Goal: Feedback & Contribution: Leave review/rating

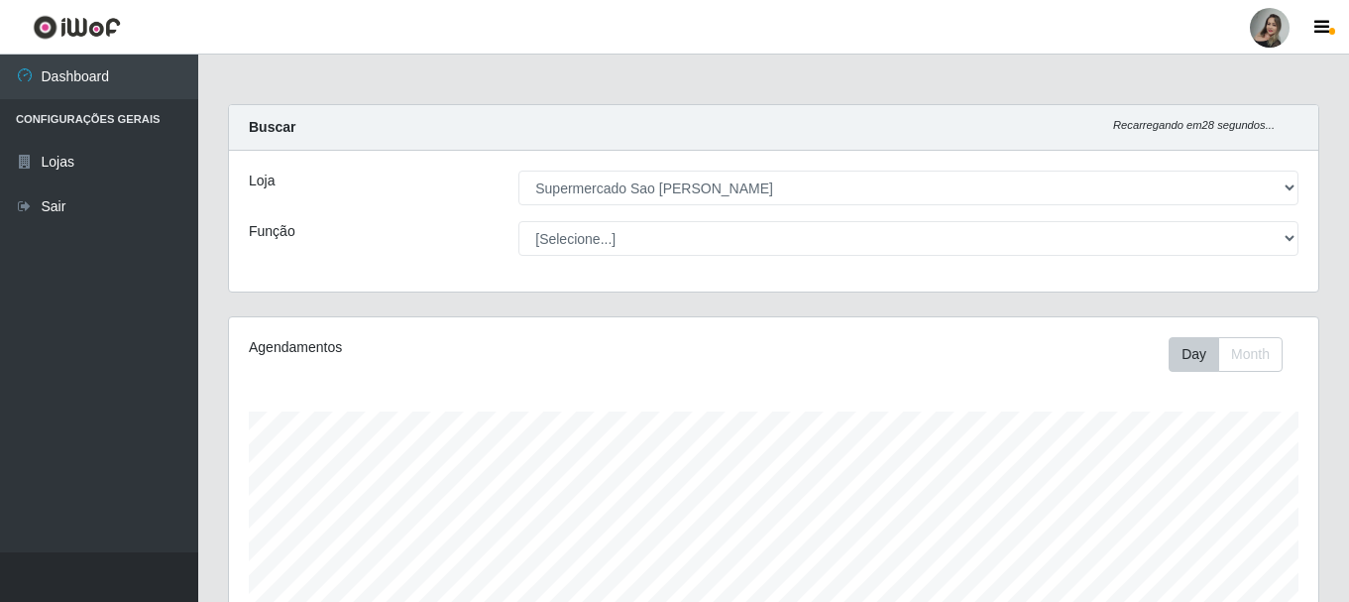
select select "383"
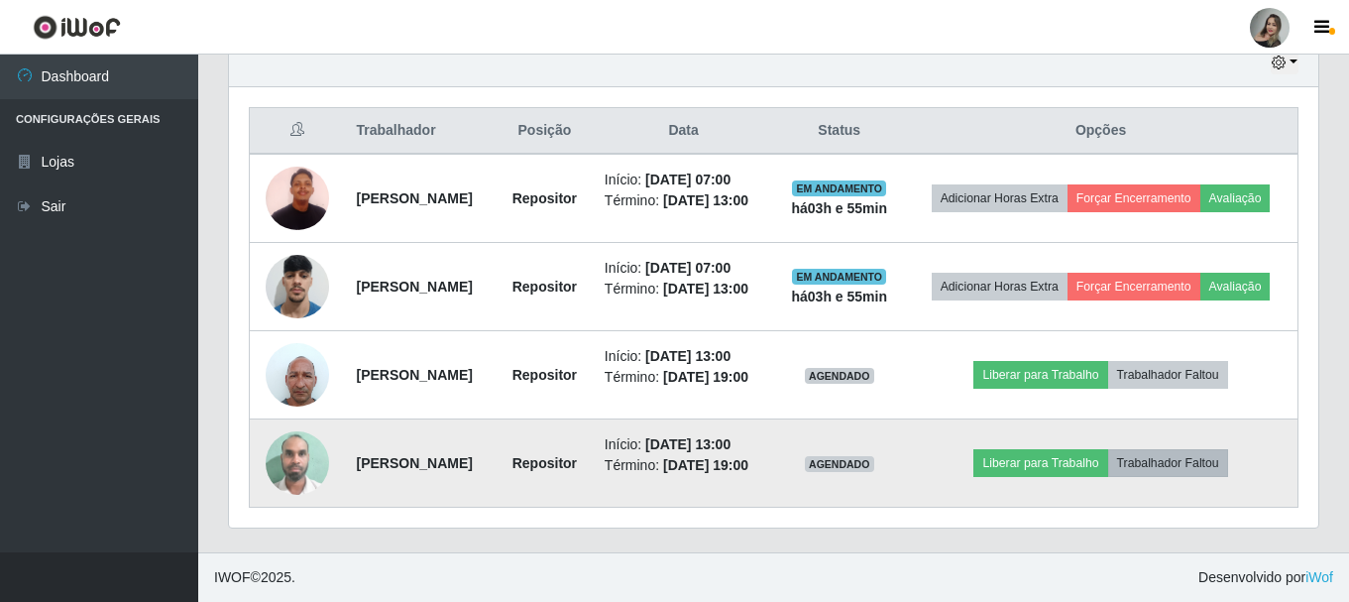
scroll to position [411, 1089]
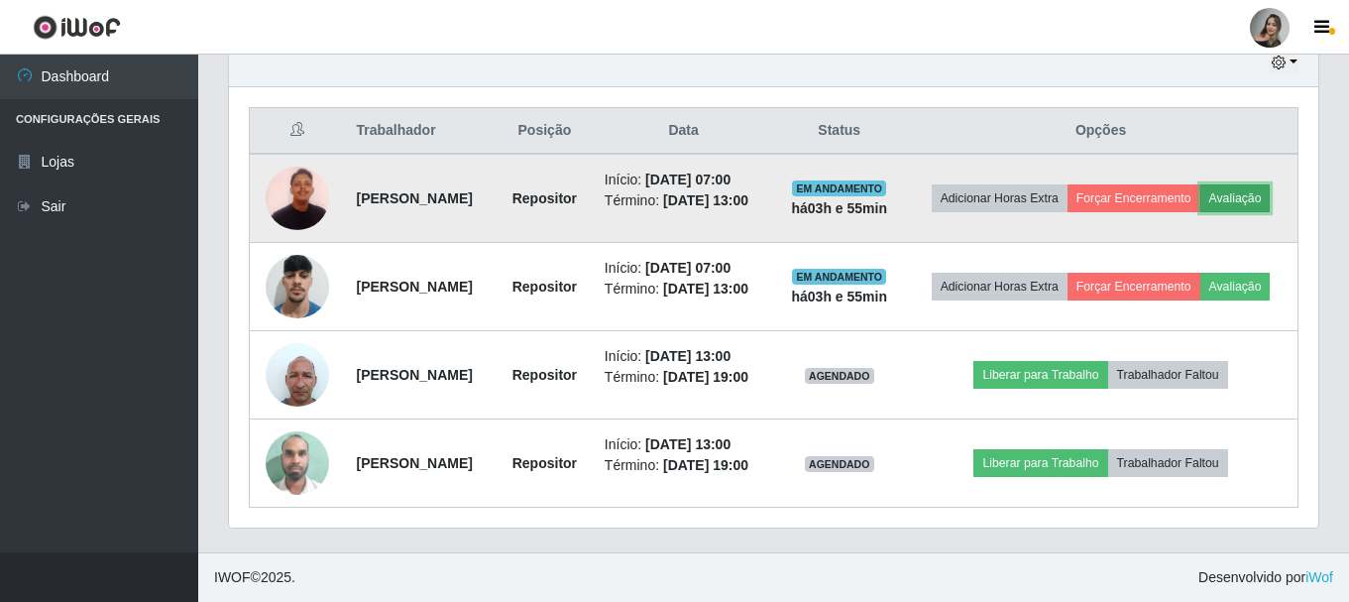
click at [1200, 184] on button "Avaliação" at bounding box center [1235, 198] width 70 height 28
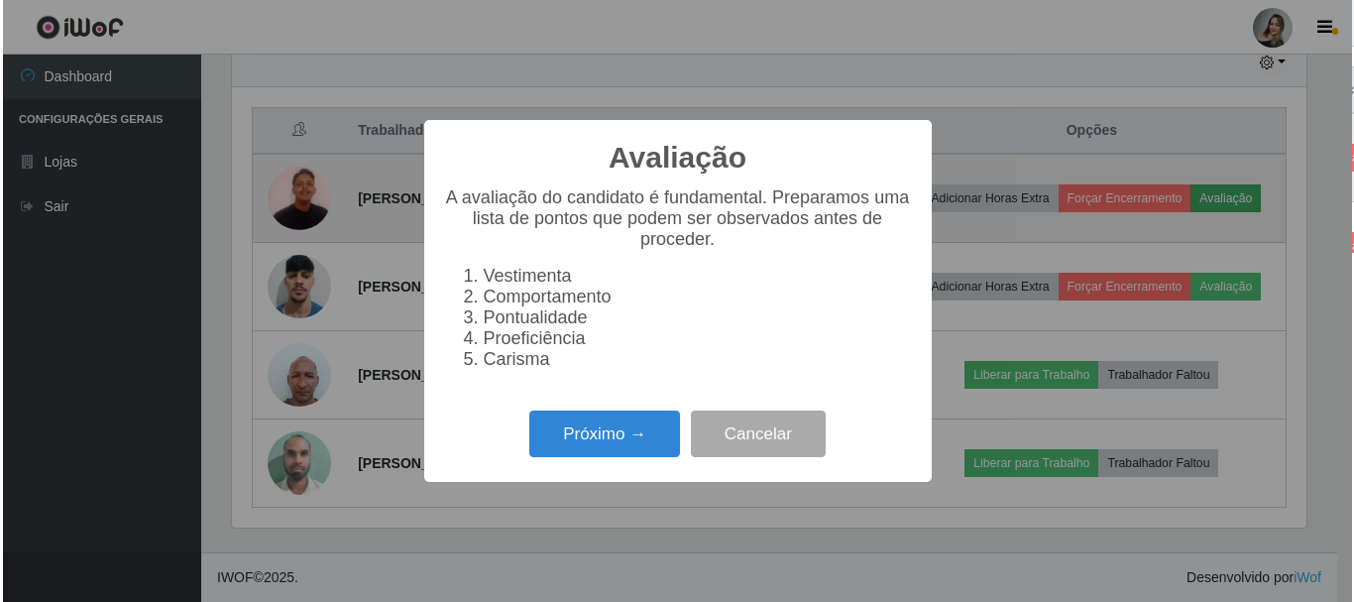
scroll to position [411, 1079]
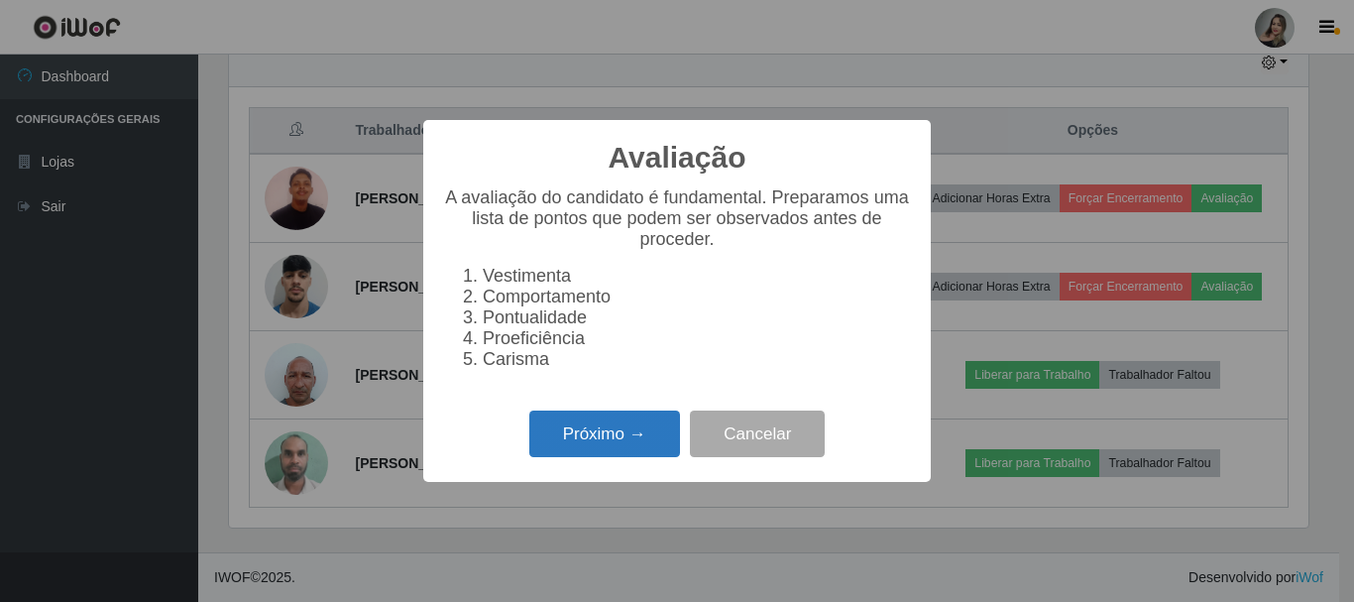
click at [619, 440] on button "Próximo →" at bounding box center [604, 433] width 151 height 47
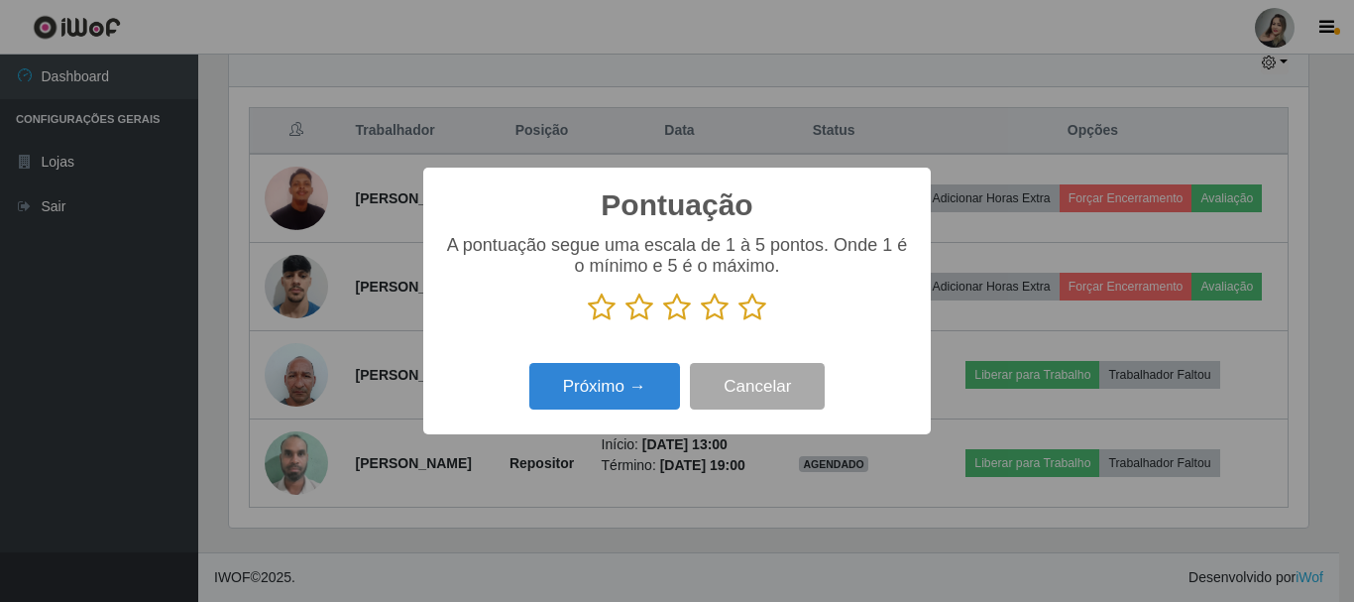
click at [644, 317] on icon at bounding box center [639, 307] width 28 height 30
click at [625, 322] on input "radio" at bounding box center [625, 322] width 0 height 0
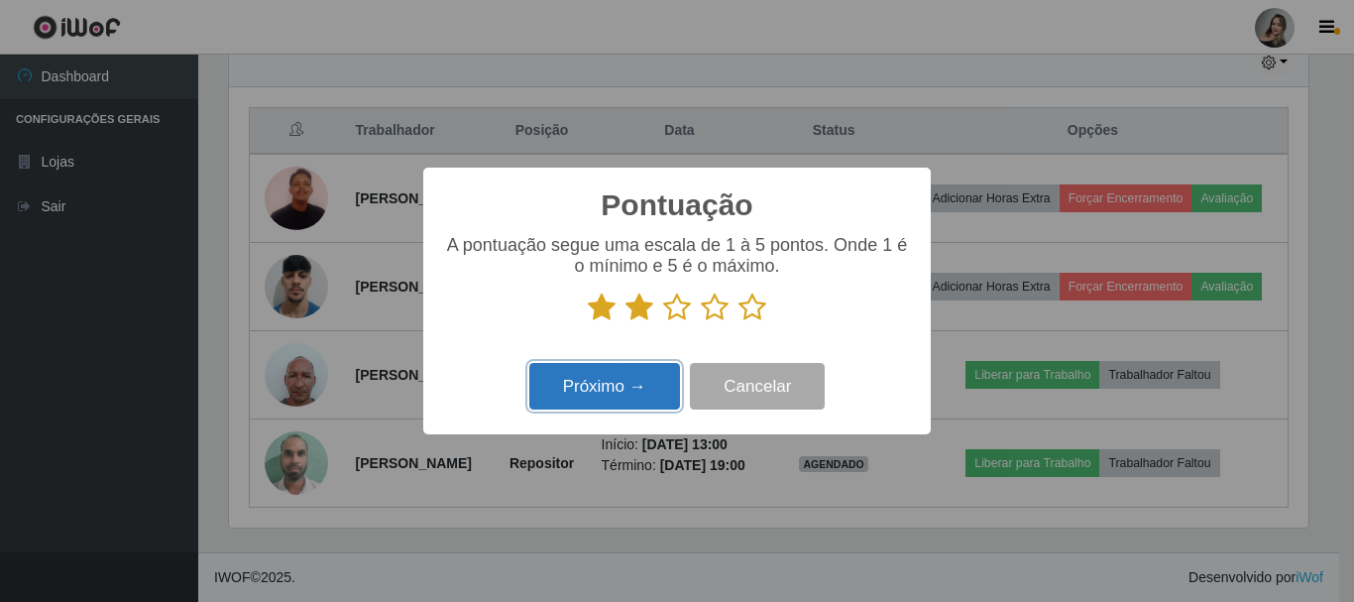
click at [648, 379] on button "Próximo →" at bounding box center [604, 386] width 151 height 47
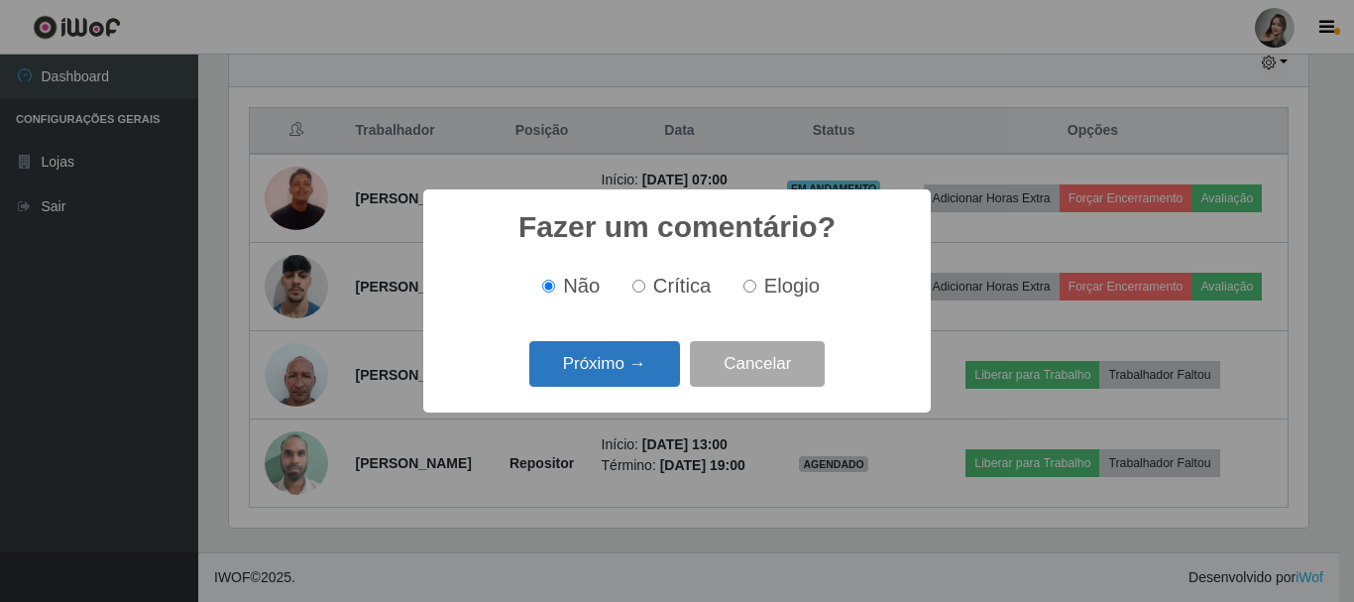
click at [650, 372] on button "Próximo →" at bounding box center [604, 364] width 151 height 47
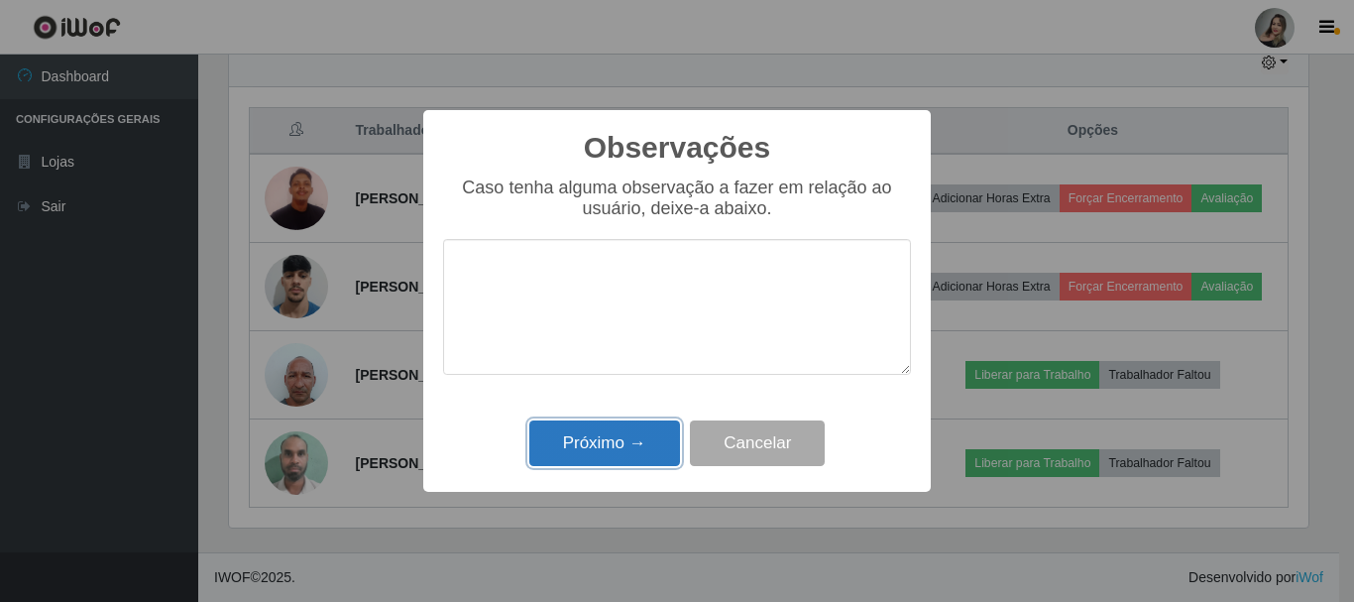
click at [645, 438] on button "Próximo →" at bounding box center [604, 443] width 151 height 47
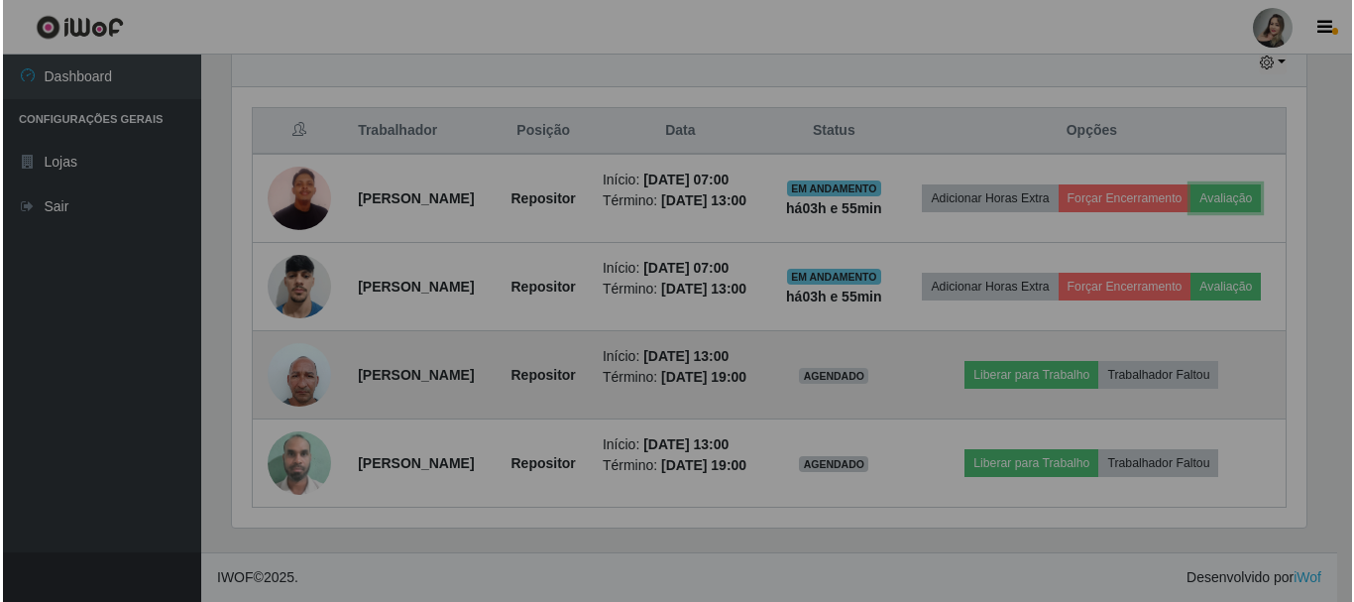
scroll to position [411, 1089]
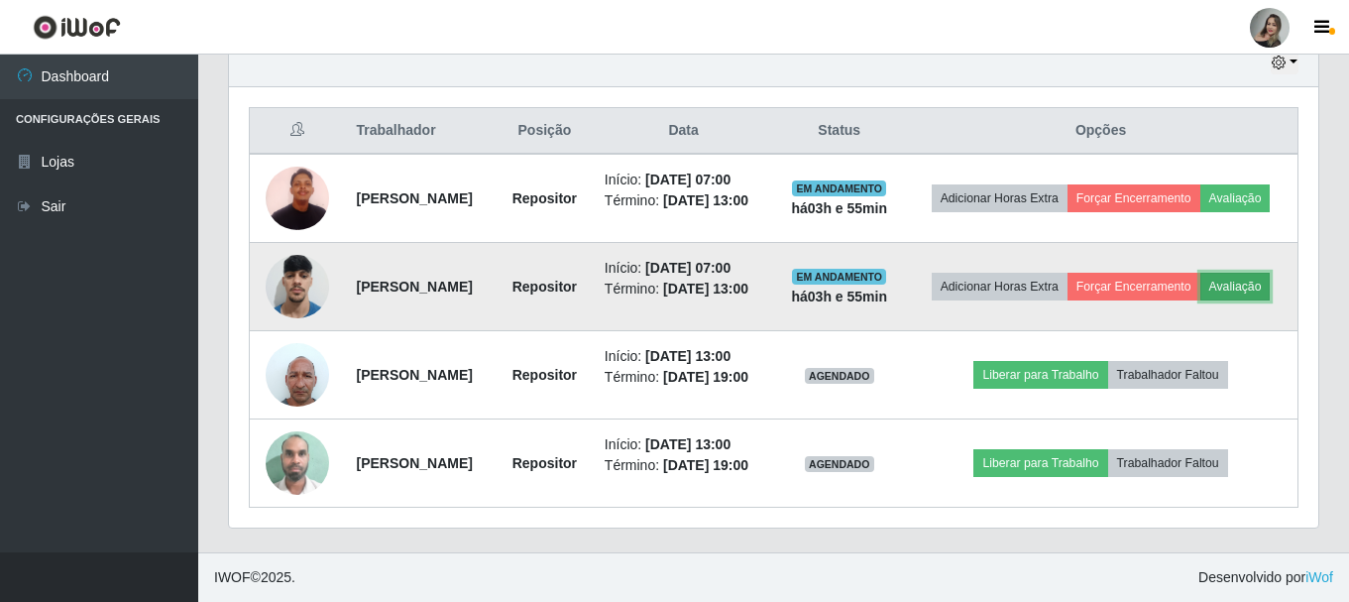
click at [1200, 273] on button "Avaliação" at bounding box center [1235, 287] width 70 height 28
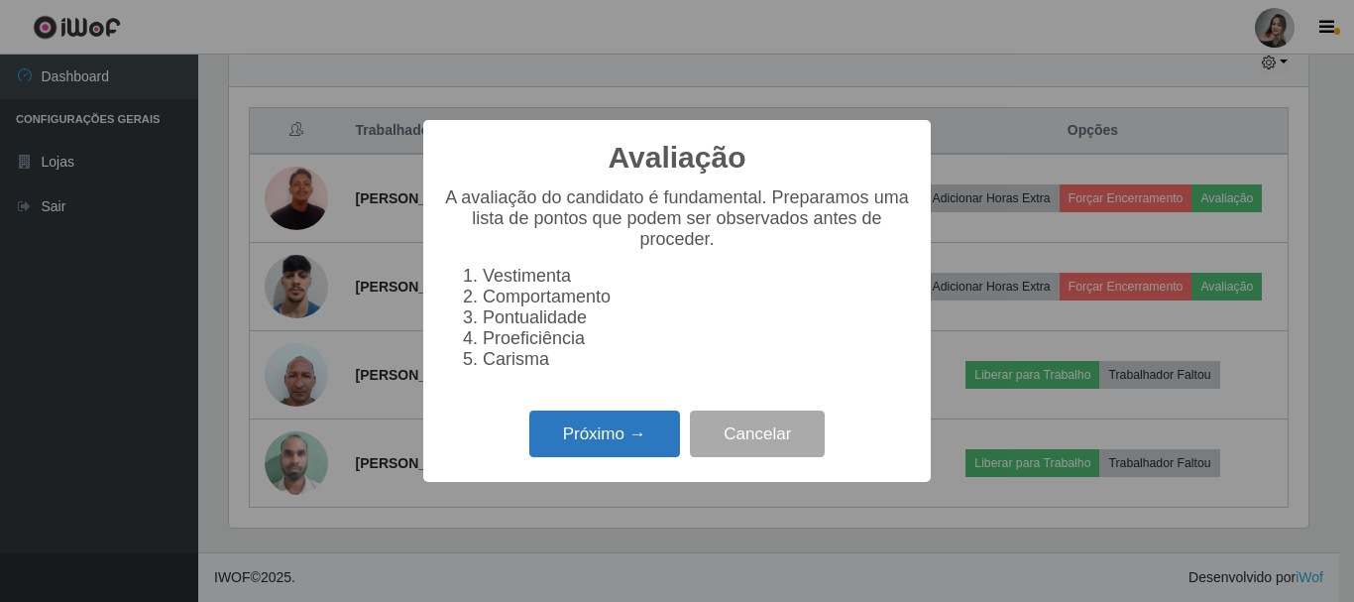
click at [633, 454] on button "Próximo →" at bounding box center [604, 433] width 151 height 47
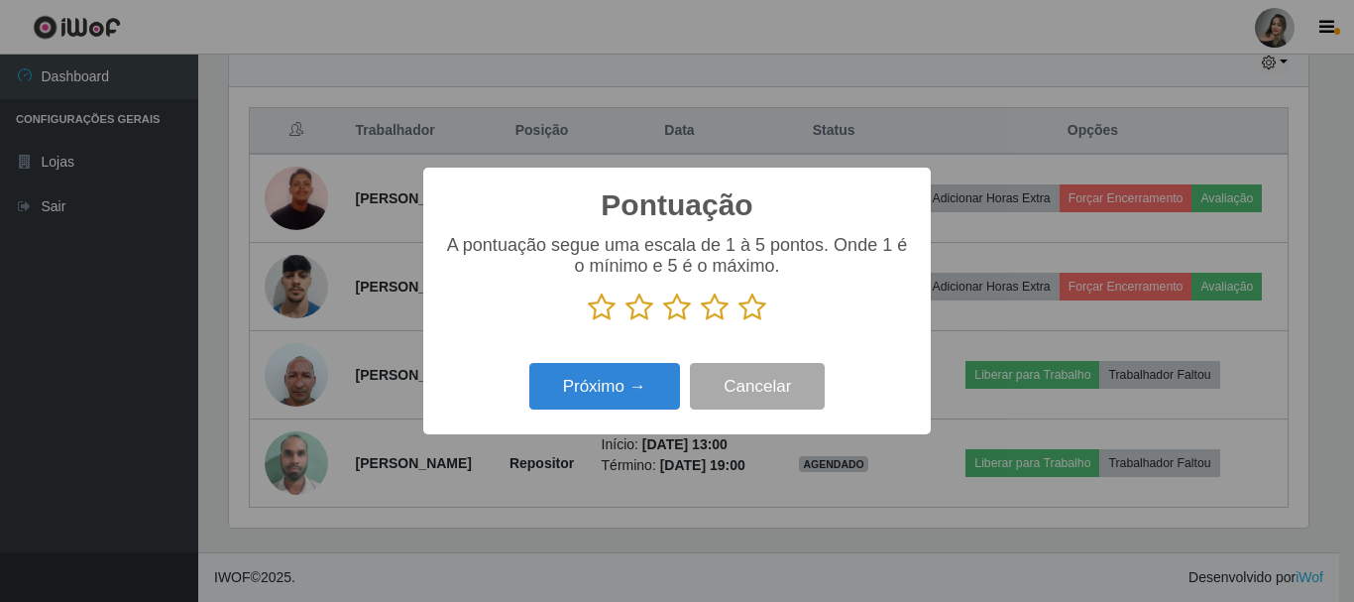
click at [645, 316] on icon at bounding box center [639, 307] width 28 height 30
click at [625, 322] on input "radio" at bounding box center [625, 322] width 0 height 0
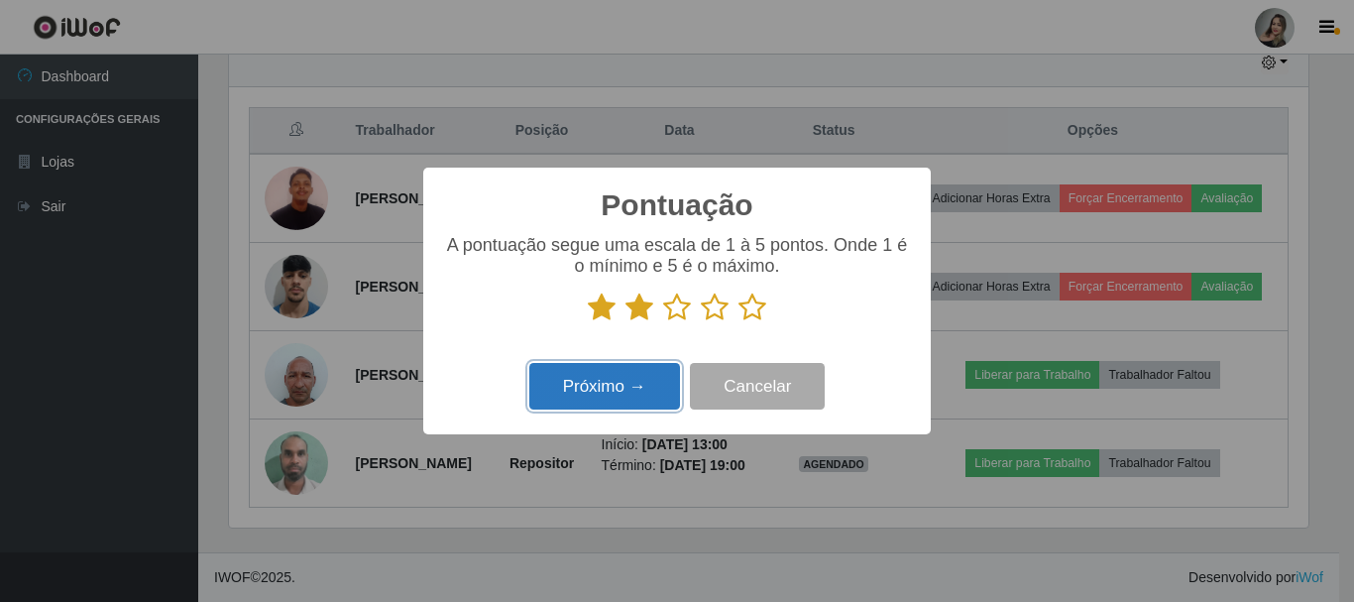
click at [637, 384] on button "Próximo →" at bounding box center [604, 386] width 151 height 47
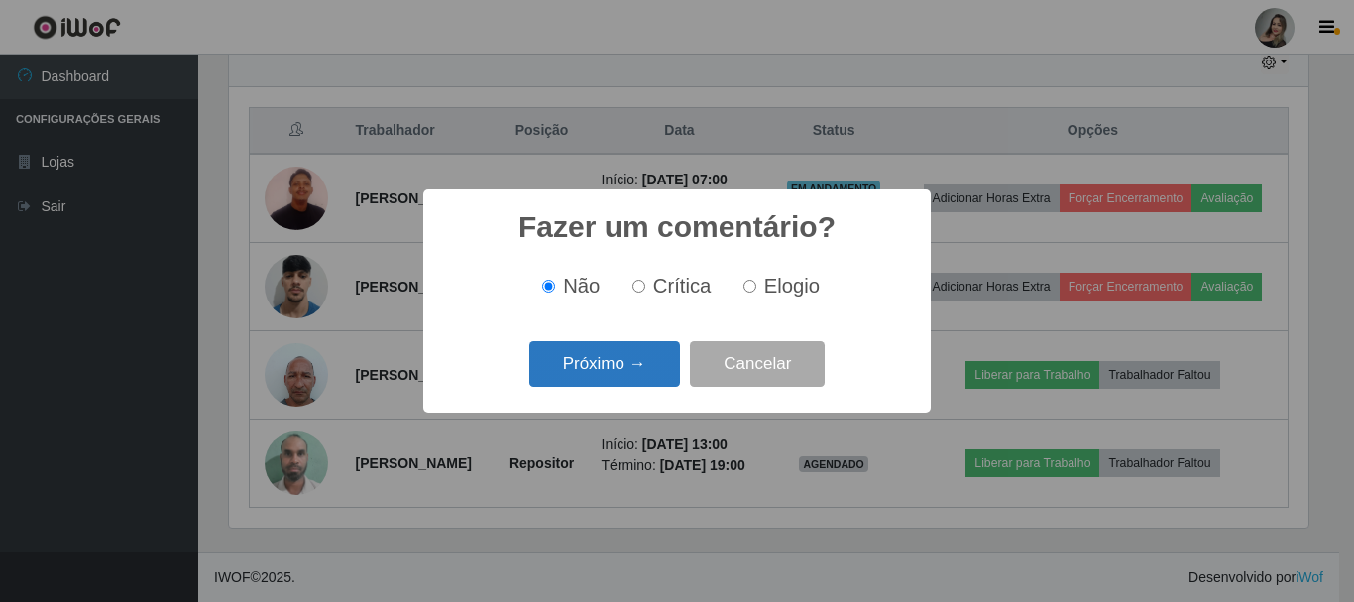
click at [638, 370] on button "Próximo →" at bounding box center [604, 364] width 151 height 47
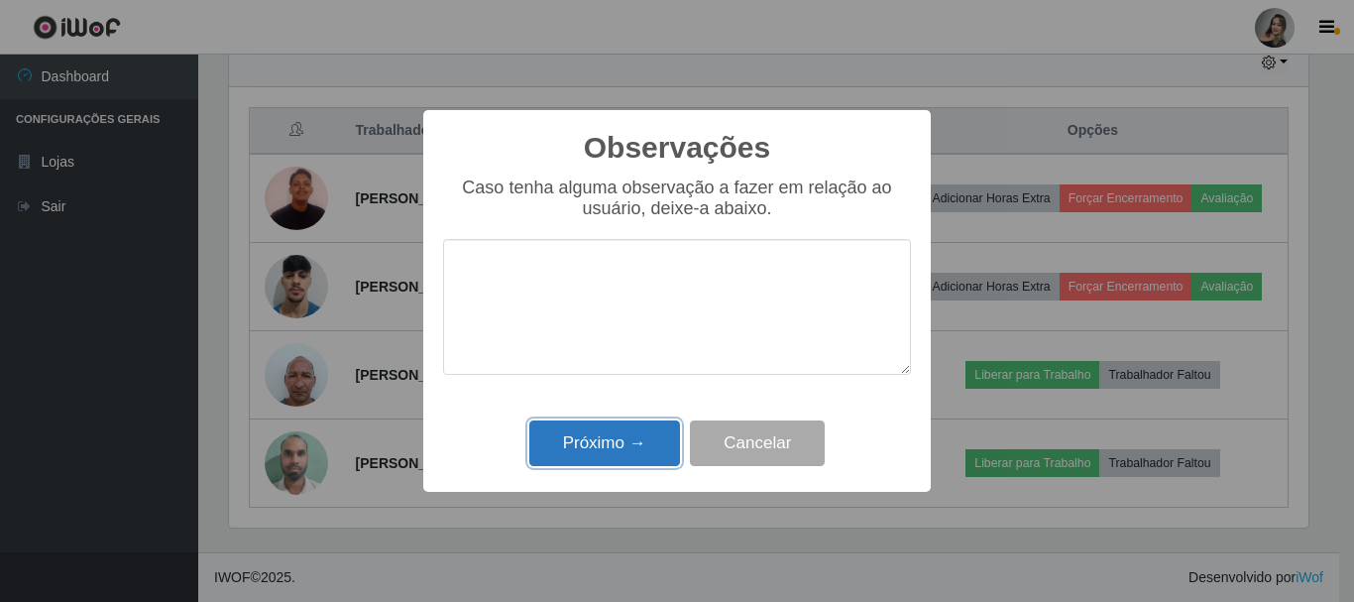
click at [616, 441] on button "Próximo →" at bounding box center [604, 443] width 151 height 47
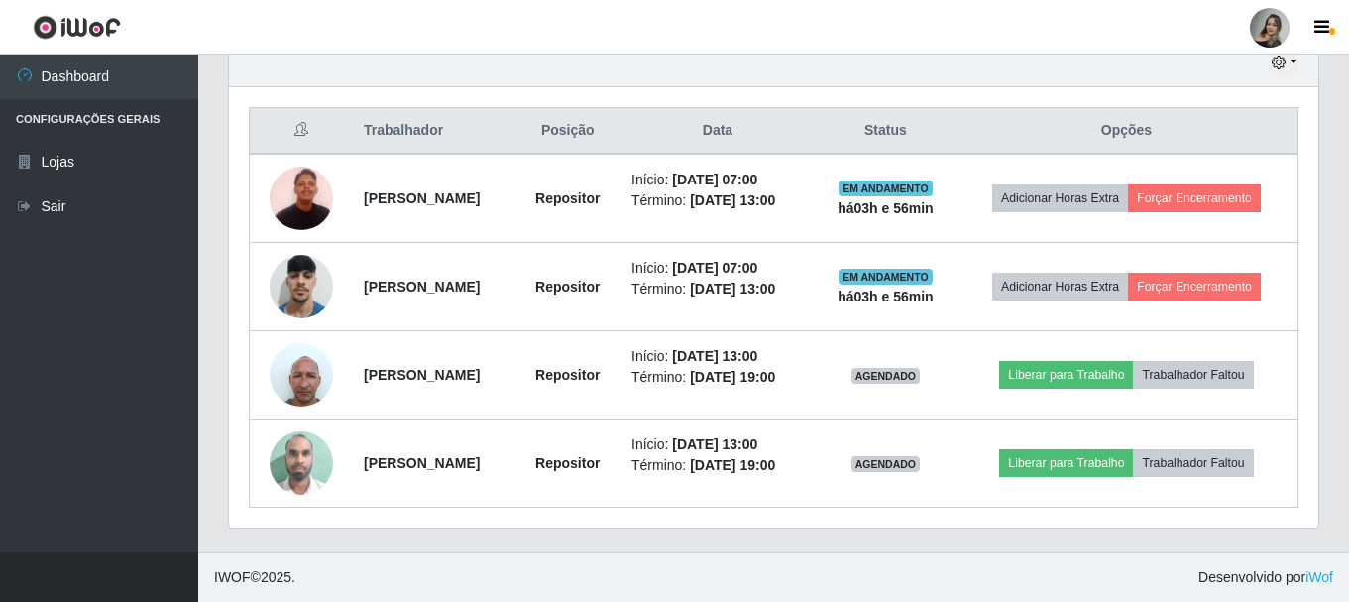
scroll to position [715, 0]
